Goal: Task Accomplishment & Management: Manage account settings

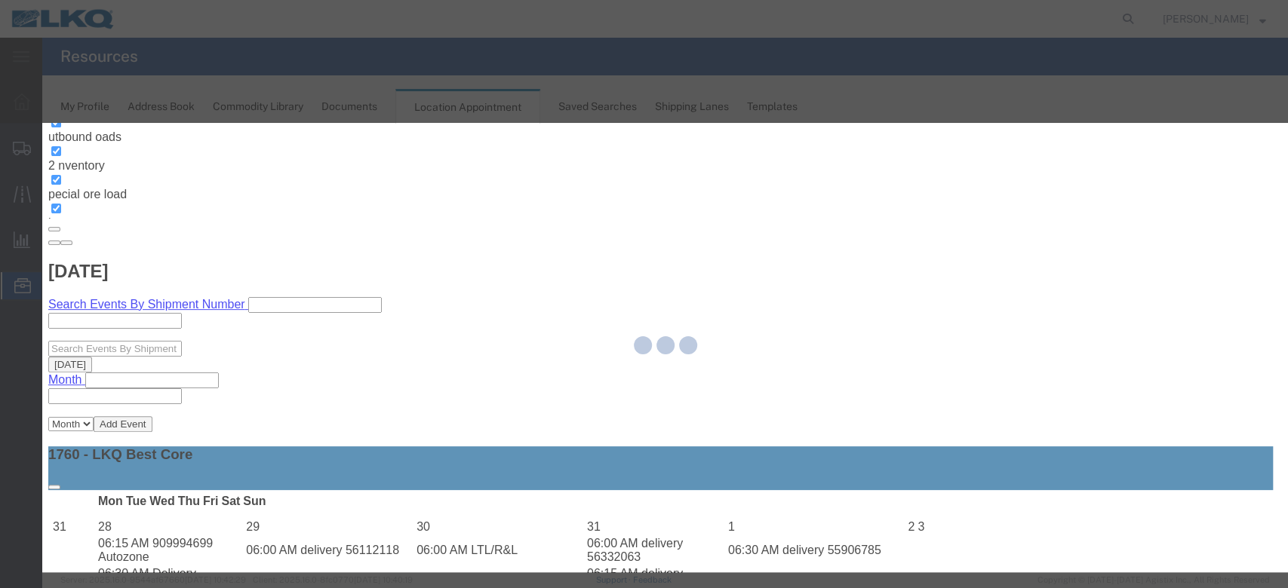
select select
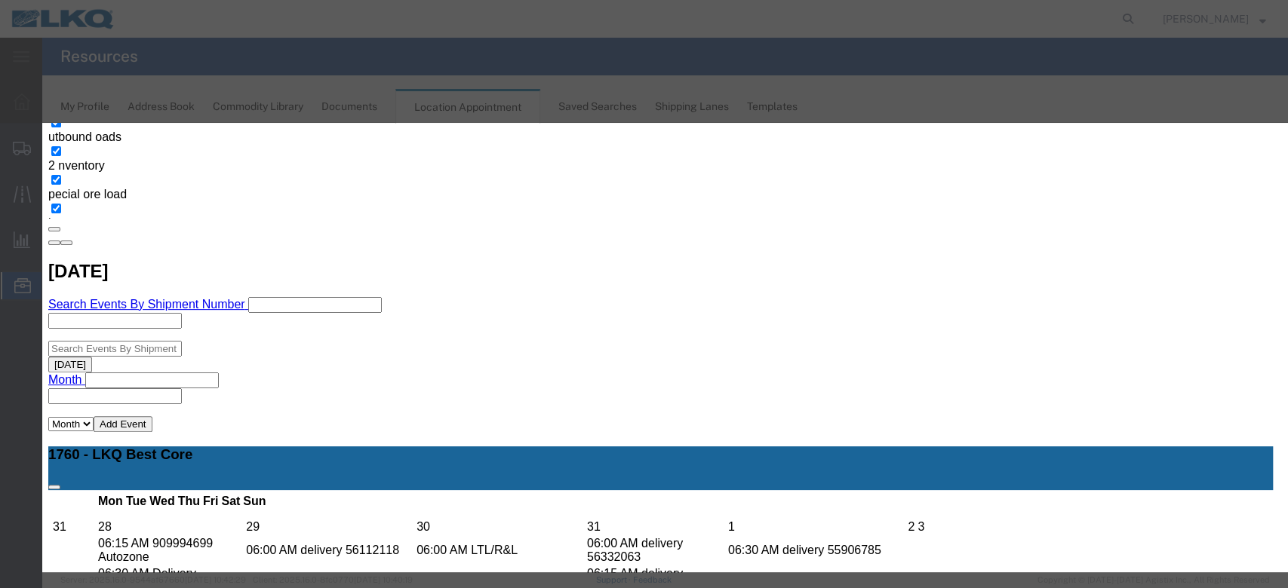
scroll to position [151, 0]
type input "la"
select select "160"
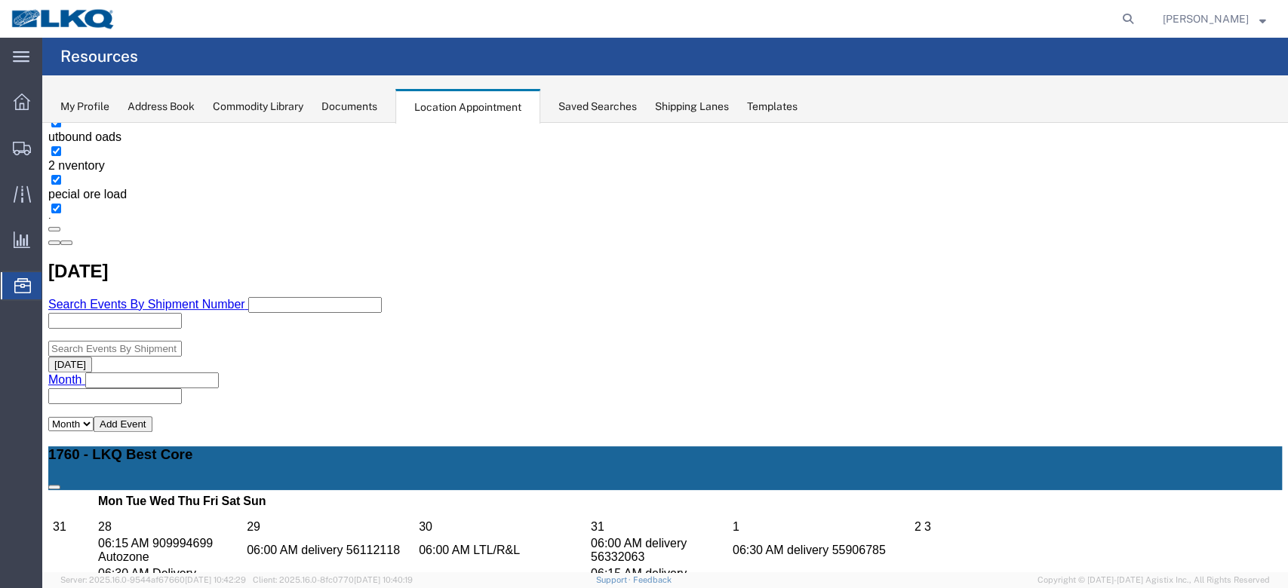
scroll to position [0, 0]
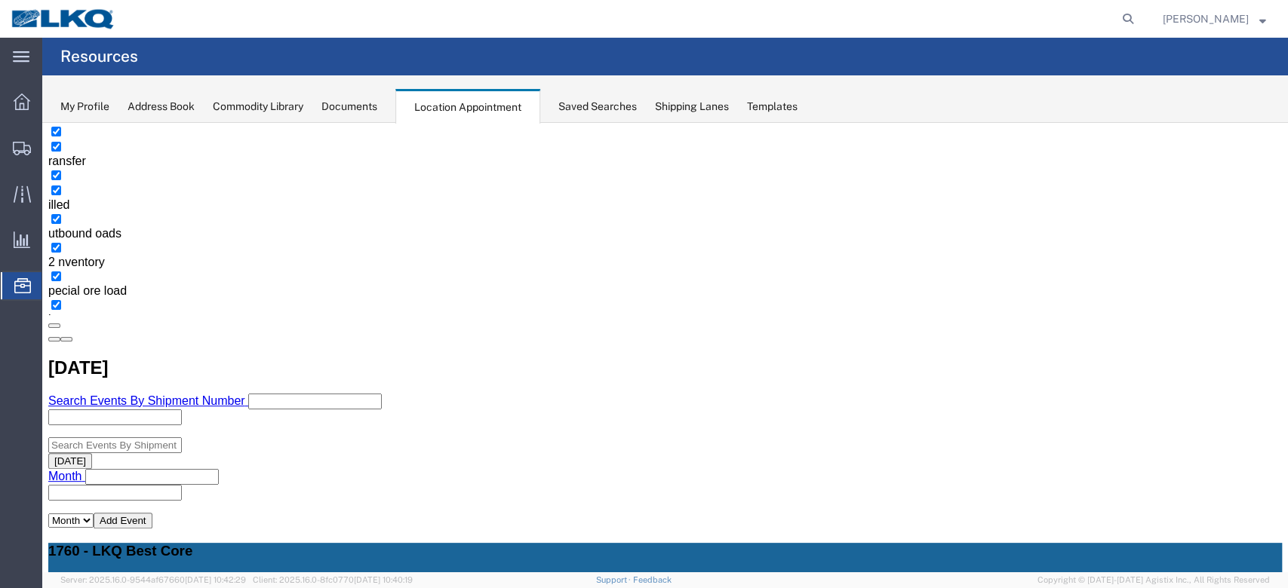
scroll to position [302, 0]
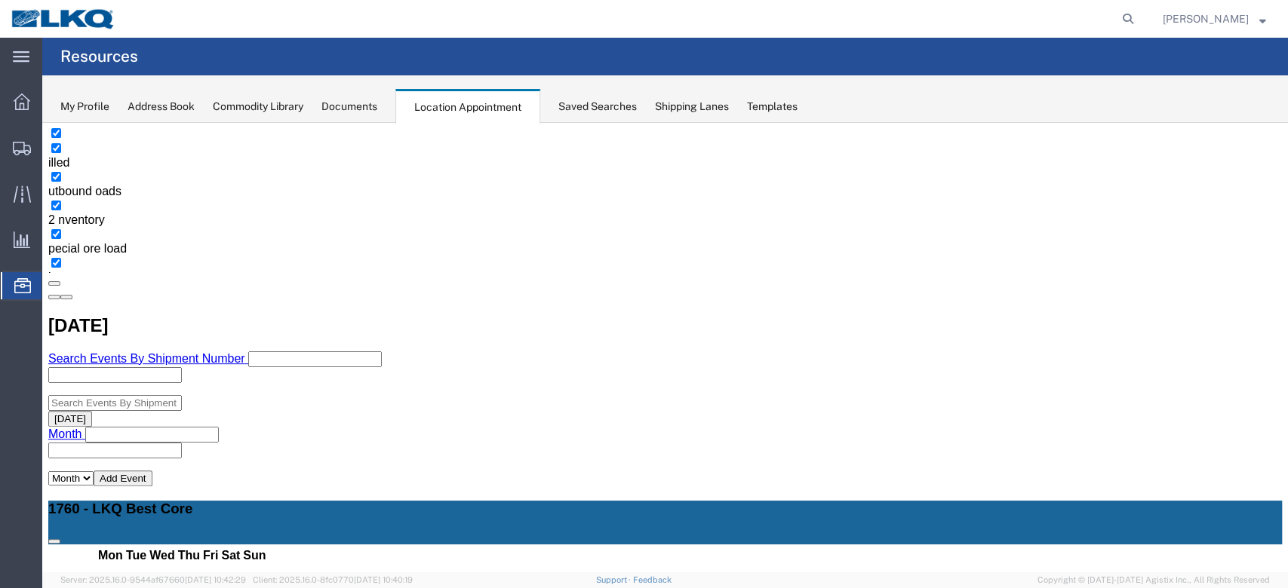
select select "1"
select select "24"
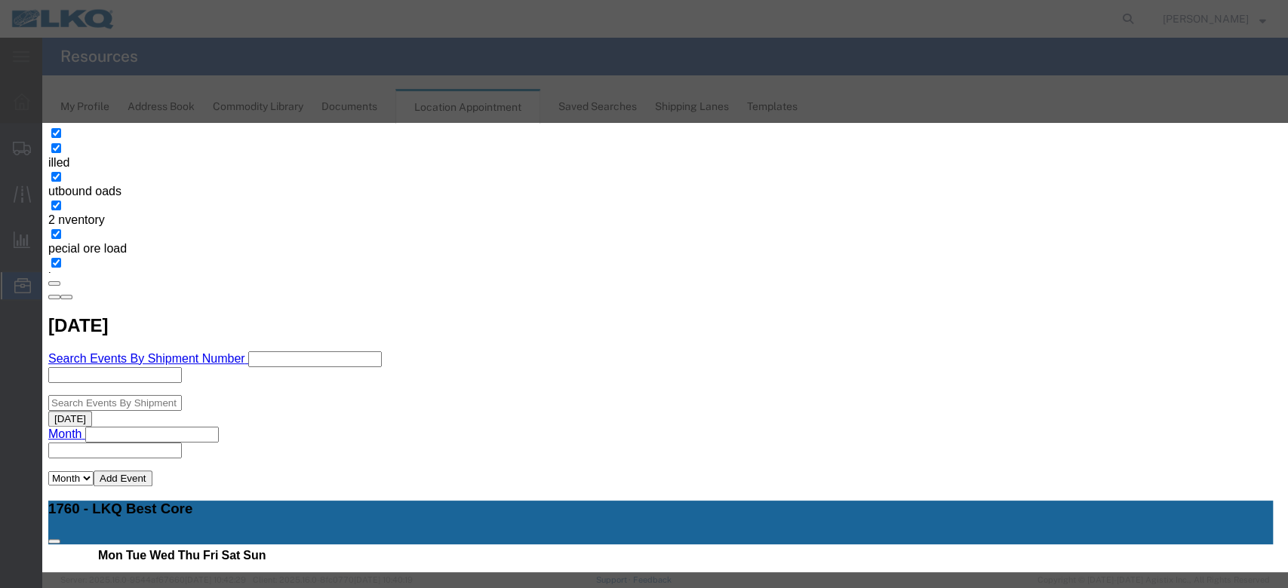
scroll to position [143, 0]
type input "de"
select select "40"
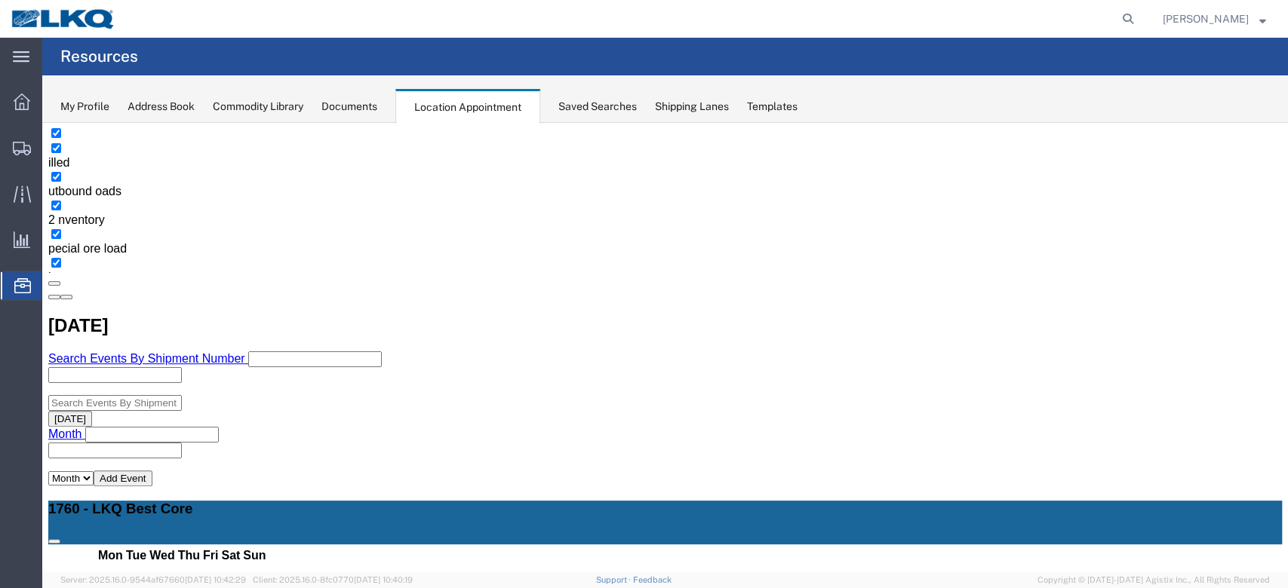
scroll to position [0, 0]
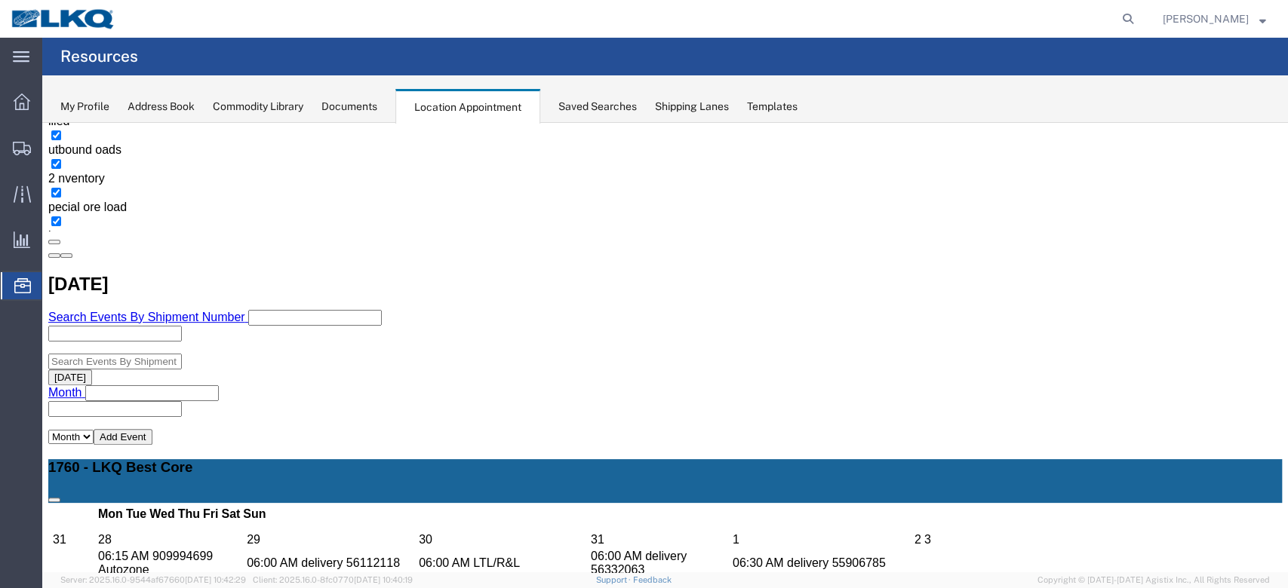
scroll to position [302, 0]
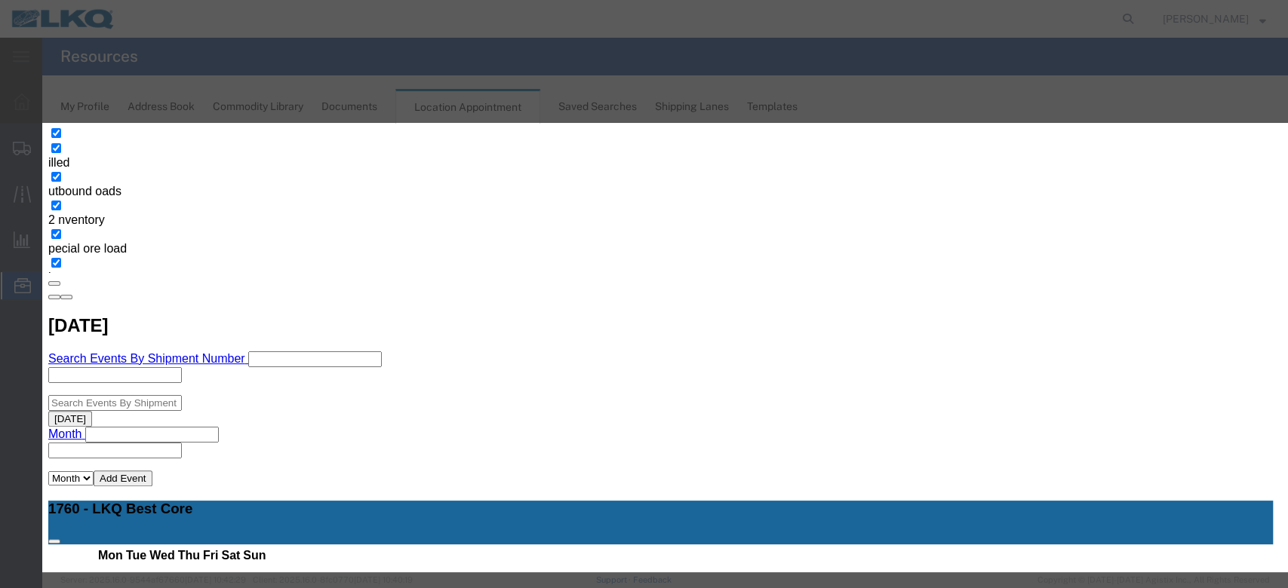
select select
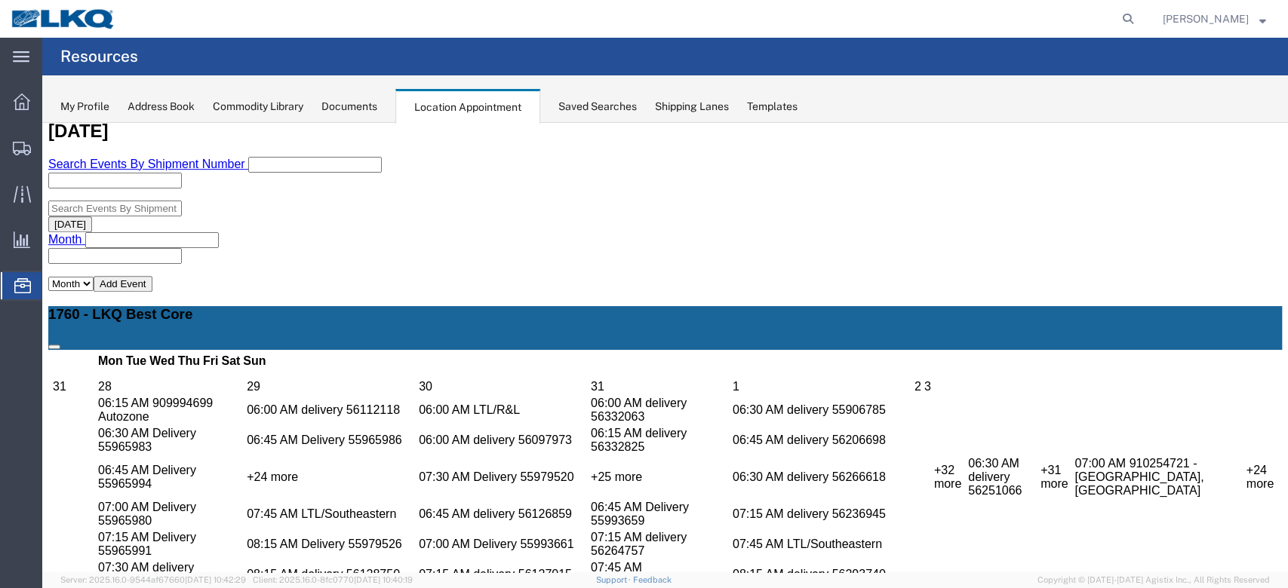
scroll to position [502, 0]
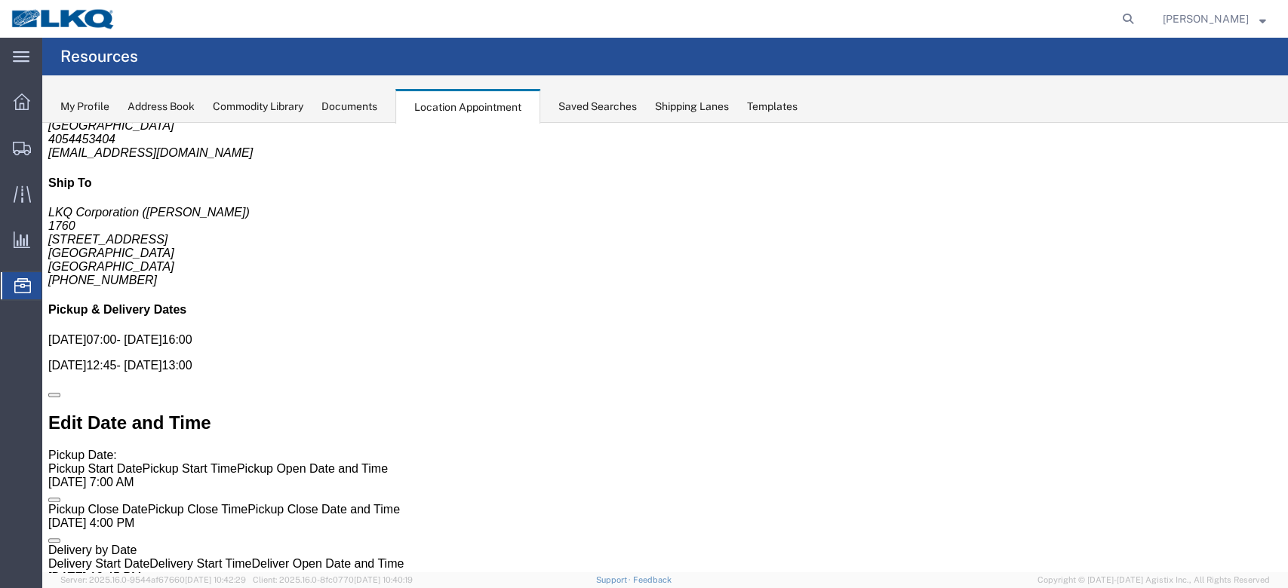
scroll to position [0, 0]
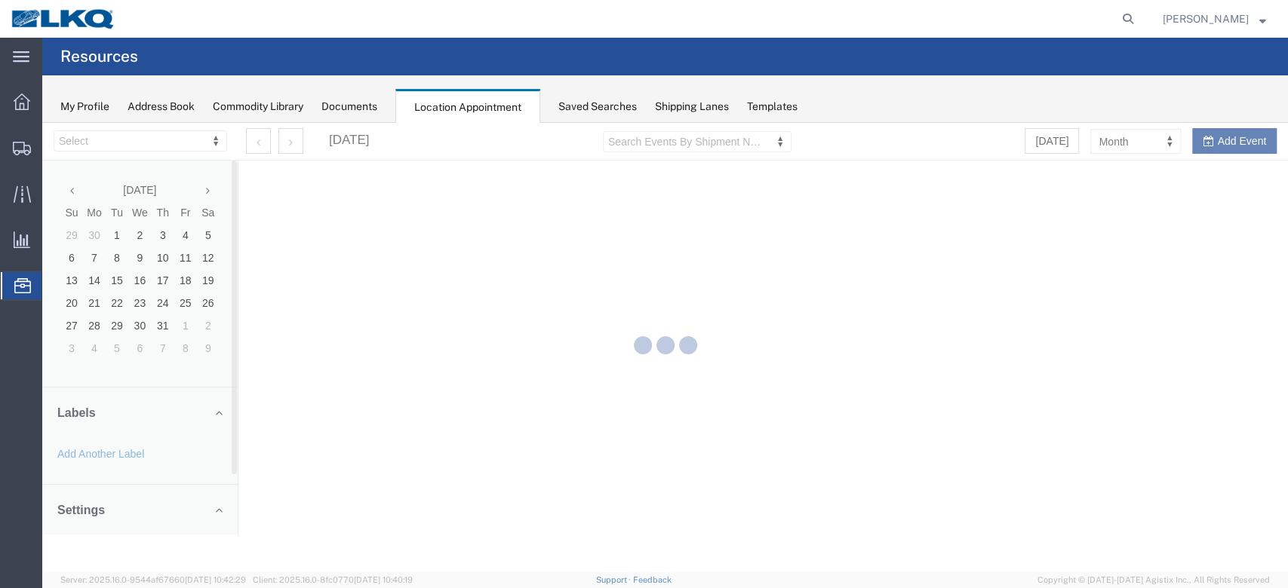
select select "27634"
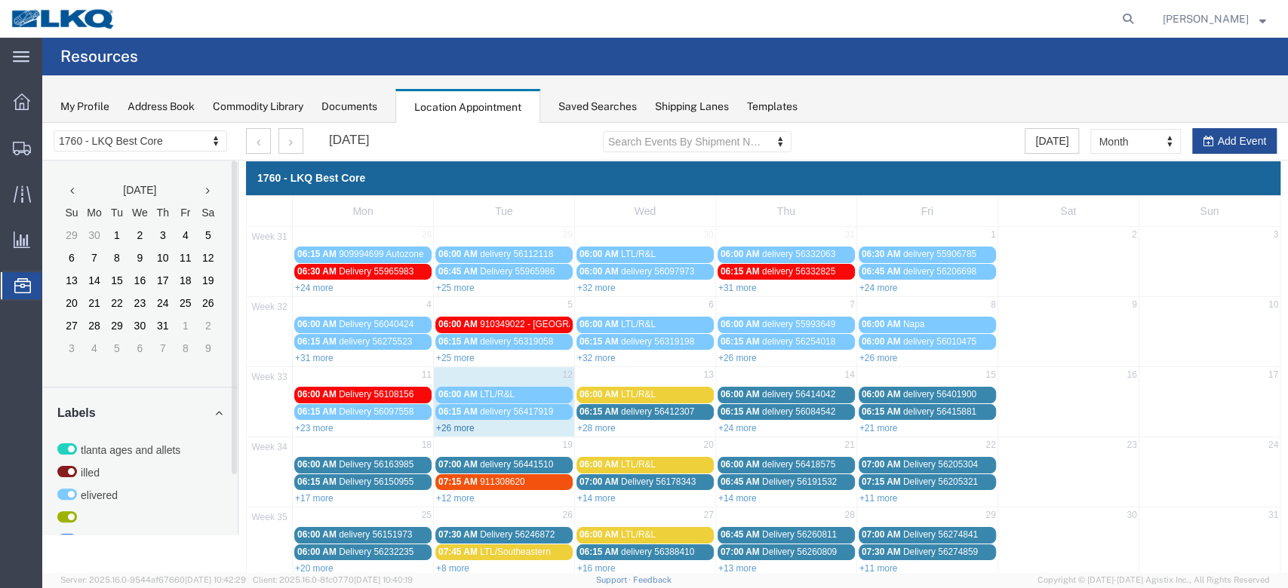
click at [468, 424] on link "+26 more" at bounding box center [455, 428] width 38 height 11
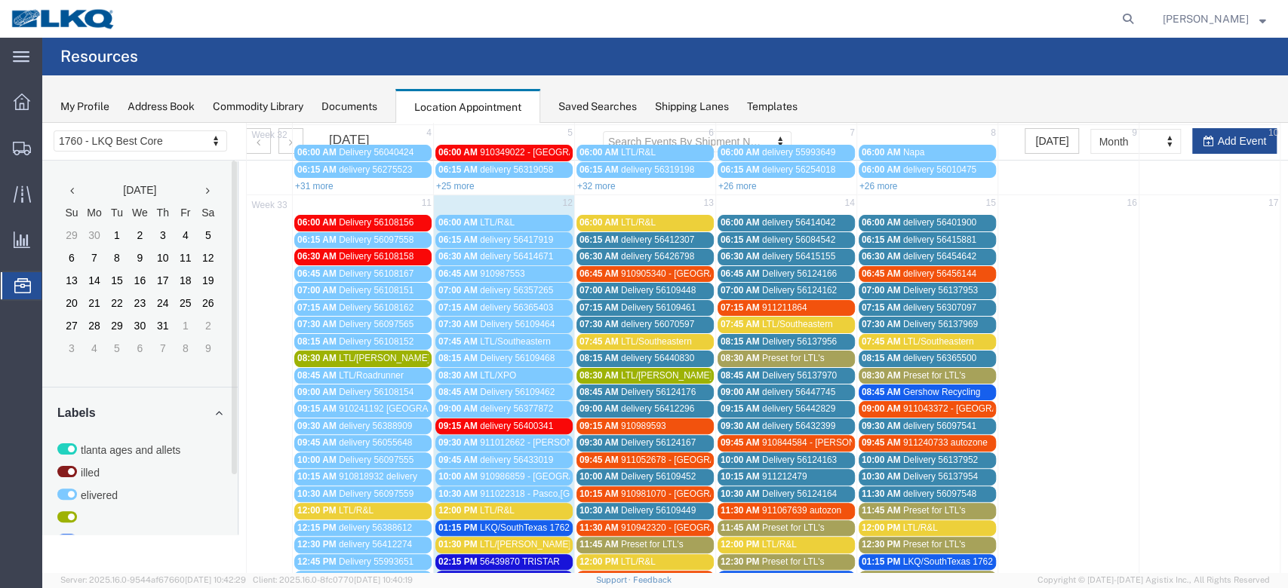
scroll to position [201, 0]
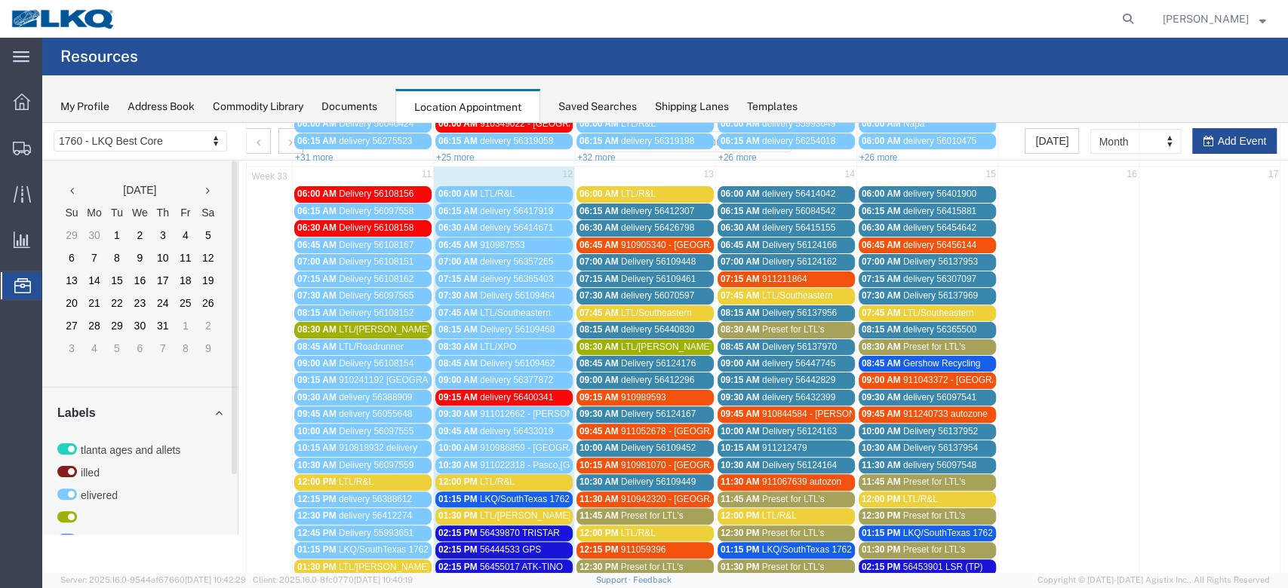
click at [512, 497] on span "LKQ/SouthTexas 1762" at bounding box center [525, 499] width 90 height 11
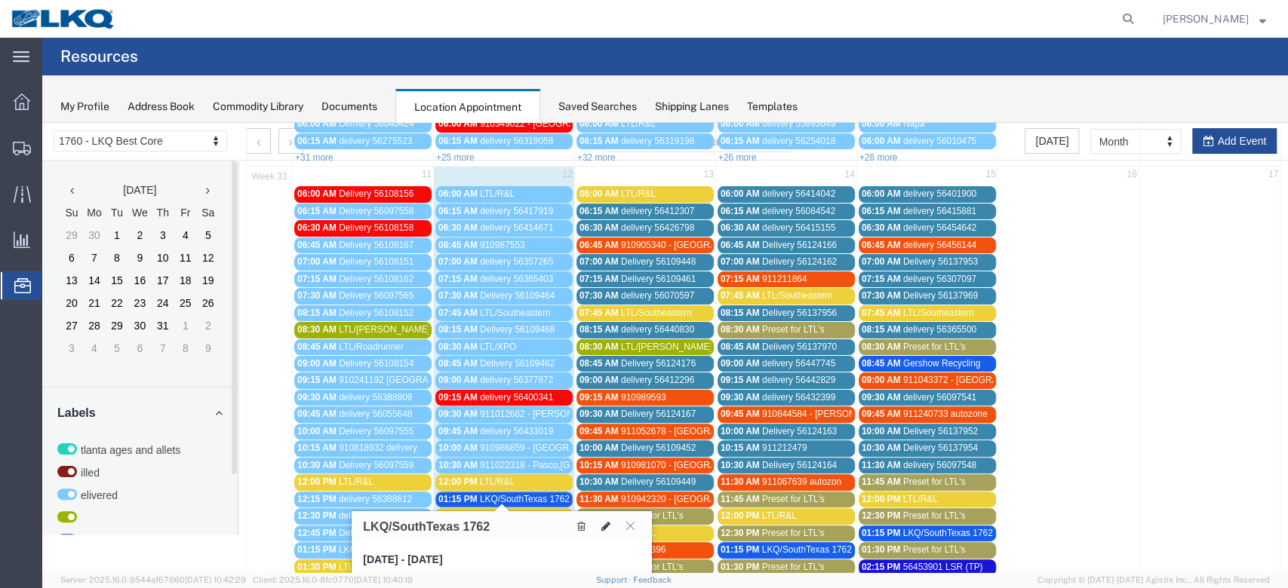
click at [602, 523] on icon at bounding box center [605, 526] width 9 height 11
select select "1"
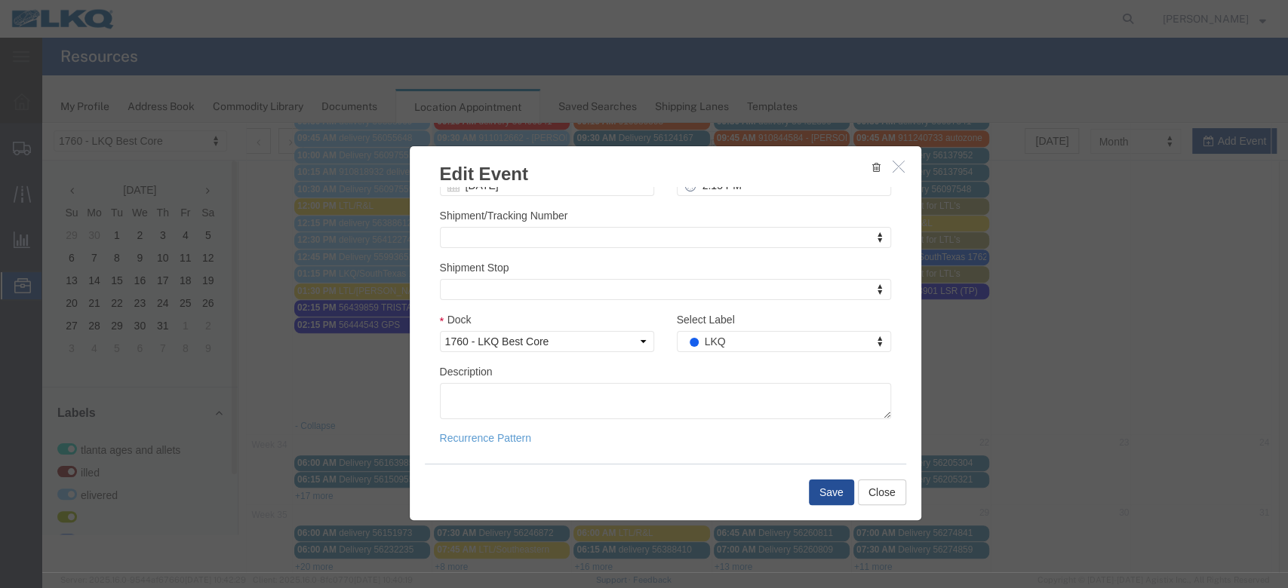
scroll to position [557, 0]
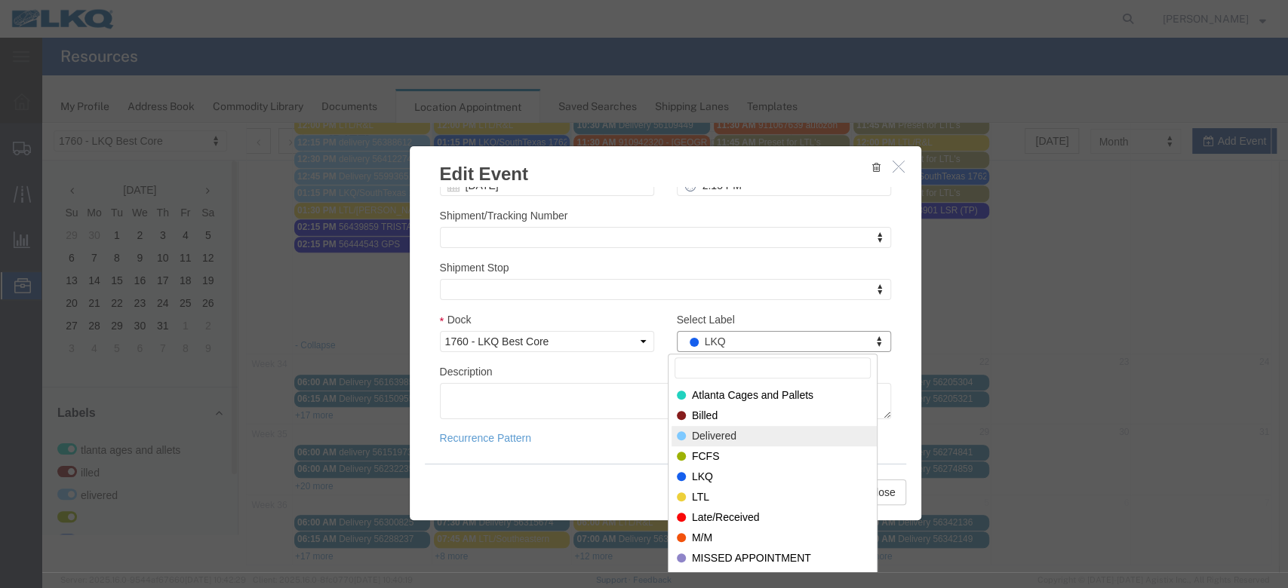
select select "40"
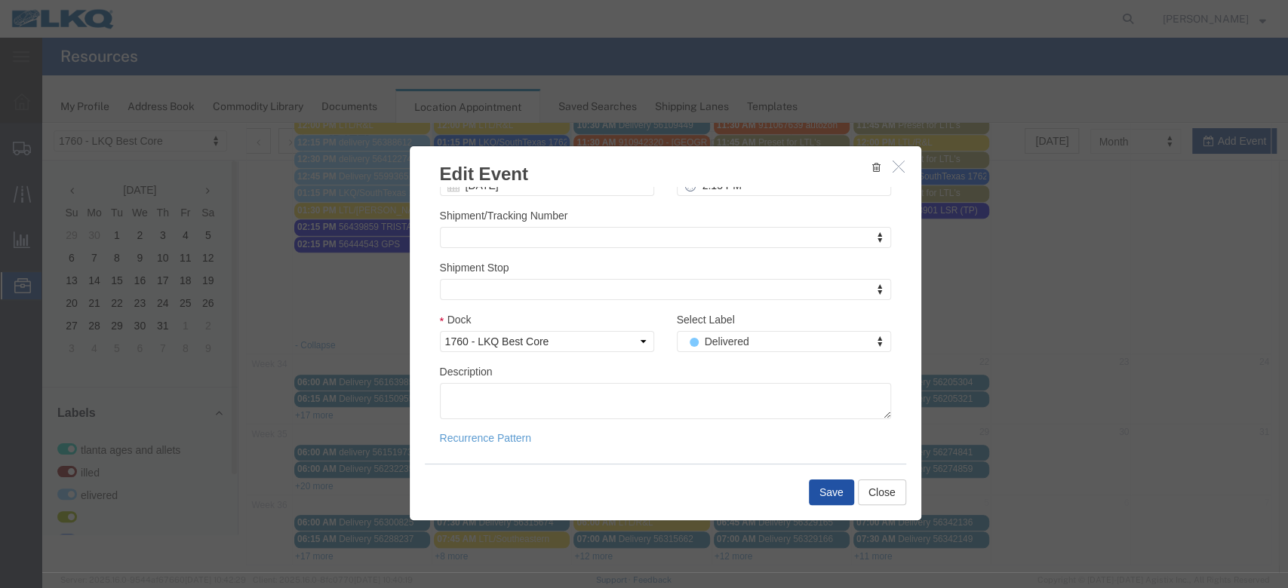
click at [819, 491] on button "Save" at bounding box center [831, 493] width 45 height 26
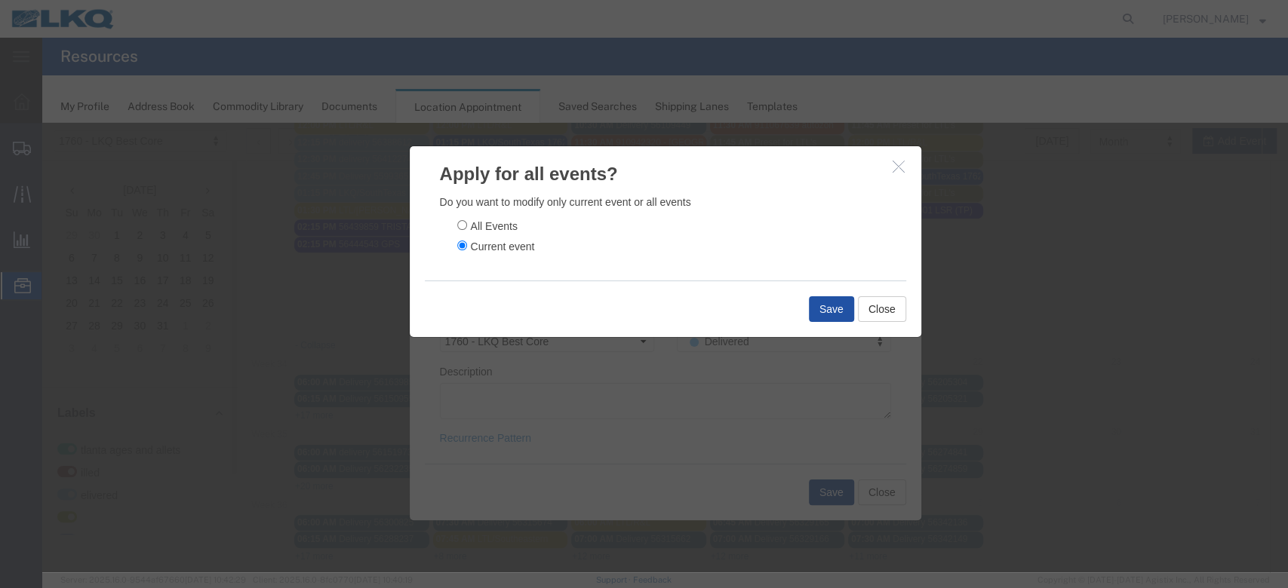
click at [830, 313] on button "Save" at bounding box center [831, 309] width 45 height 26
